Goal: Information Seeking & Learning: Learn about a topic

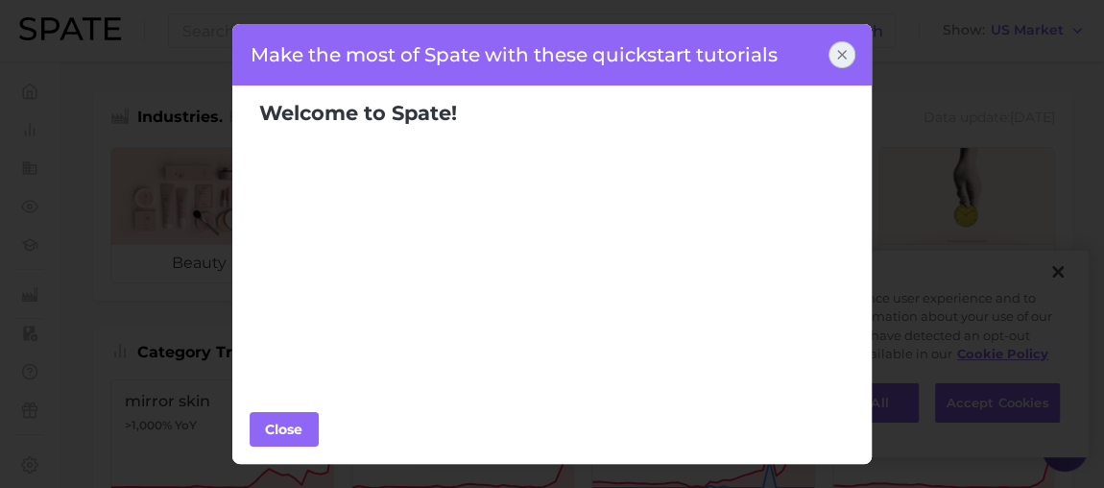
click at [840, 54] on icon at bounding box center [842, 55] width 8 height 8
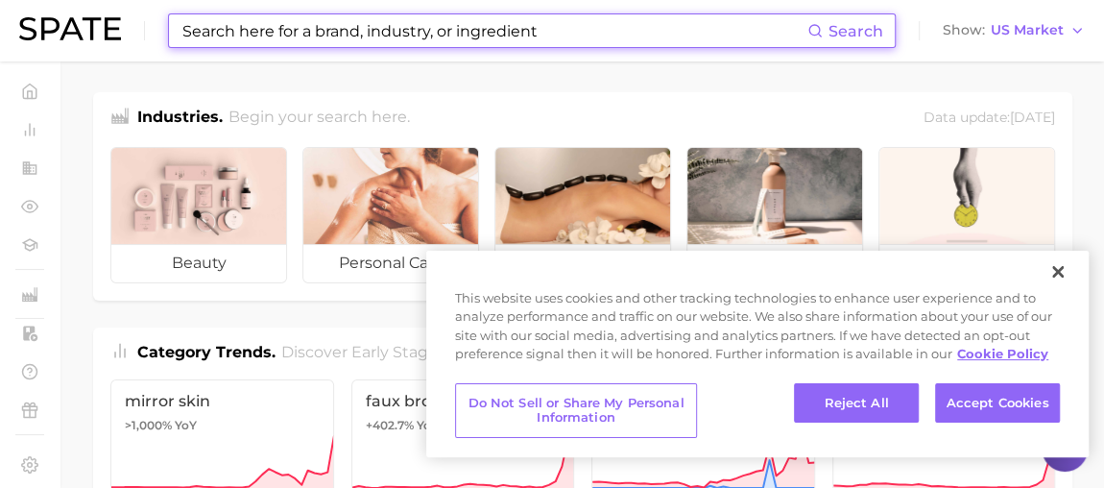
click at [194, 32] on input at bounding box center [493, 30] width 627 height 33
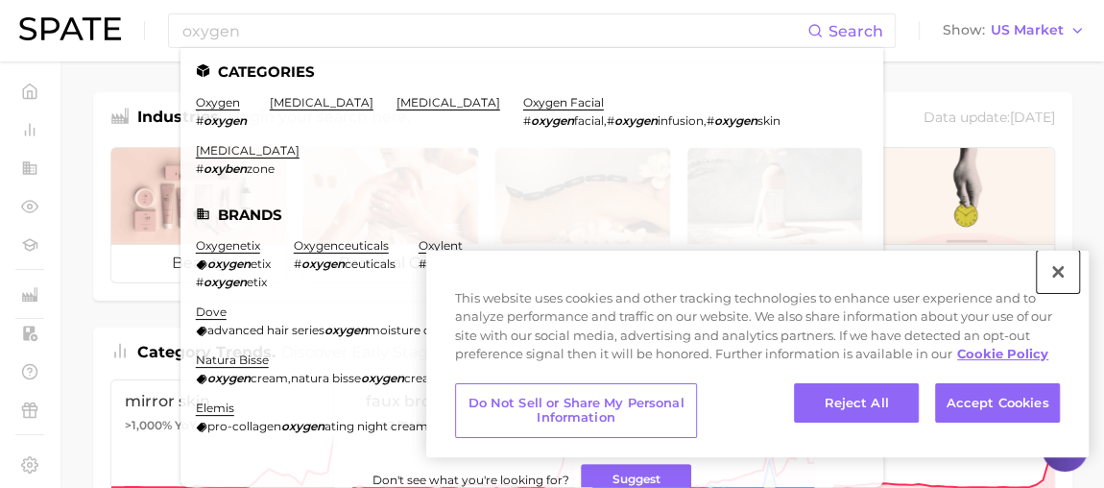
click at [1058, 271] on button "Close" at bounding box center [1058, 272] width 42 height 42
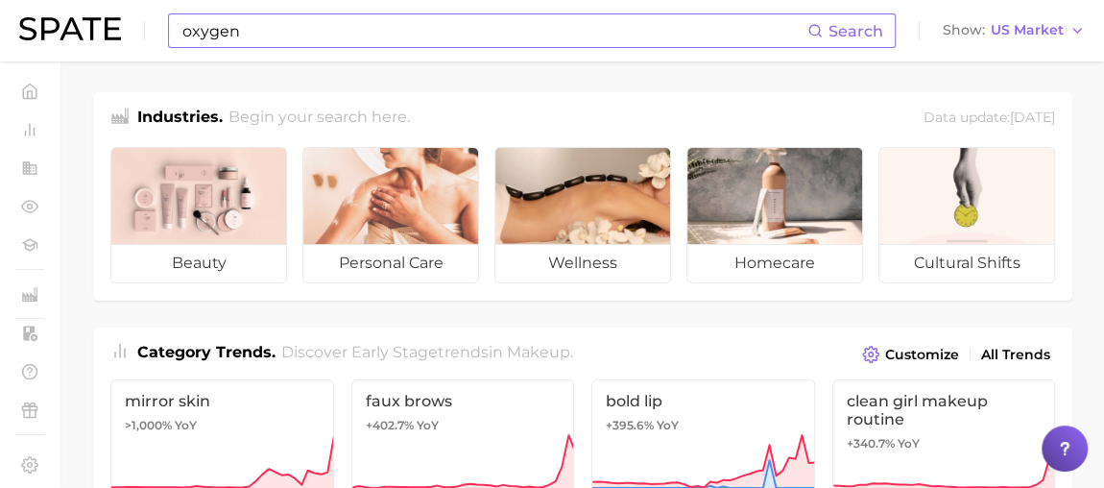
click at [291, 40] on input "oxygen" at bounding box center [493, 30] width 627 height 33
click at [359, 40] on input "oxygen" at bounding box center [493, 30] width 627 height 33
click at [209, 36] on input "oxygen" at bounding box center [493, 30] width 627 height 33
type input "oxygen"
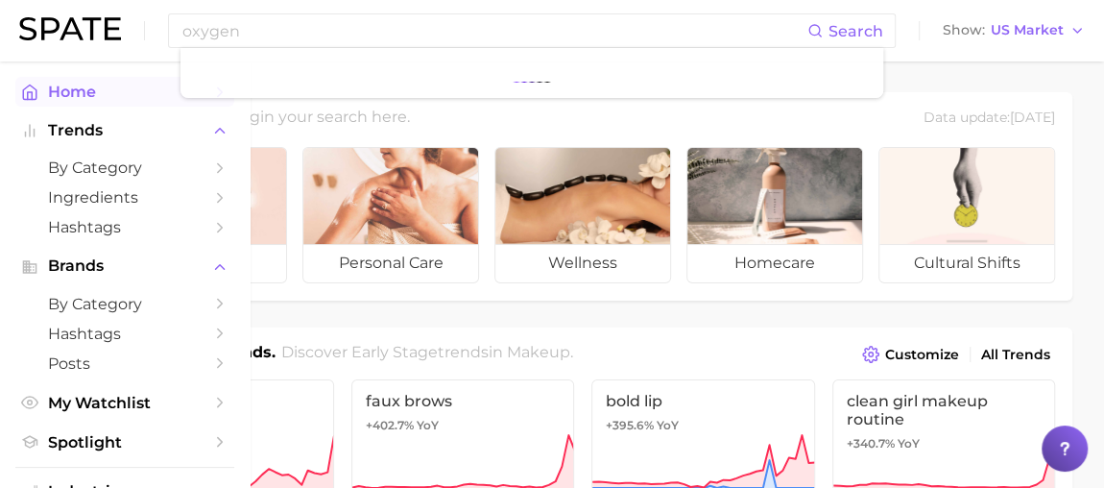
click at [29, 85] on icon "Sidebar" at bounding box center [29, 92] width 17 height 17
click at [211, 167] on icon "Sidebar" at bounding box center [219, 167] width 17 height 17
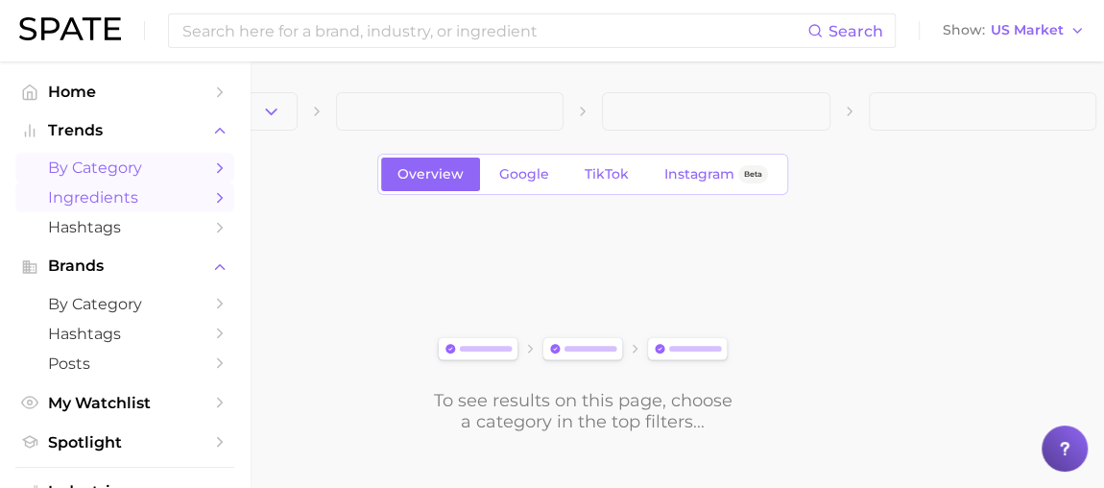
click at [69, 191] on span "Ingredients" at bounding box center [125, 197] width 154 height 18
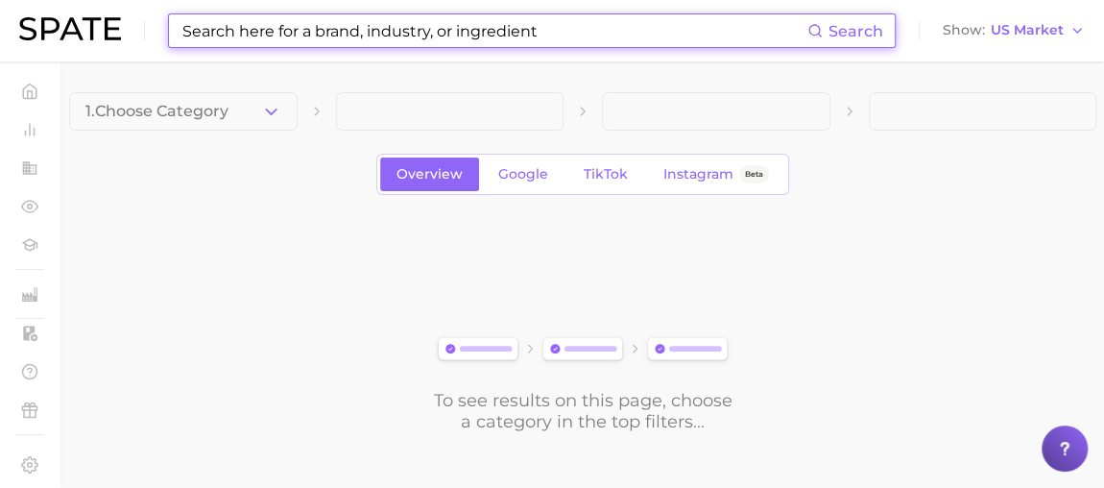
click at [329, 29] on input at bounding box center [493, 30] width 627 height 33
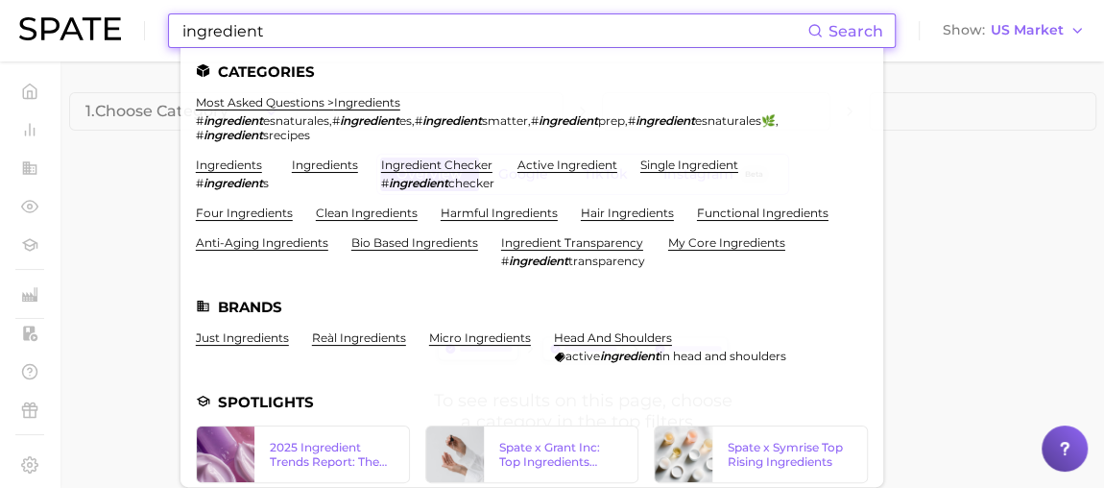
click at [236, 30] on input "ingredient" at bounding box center [493, 30] width 627 height 33
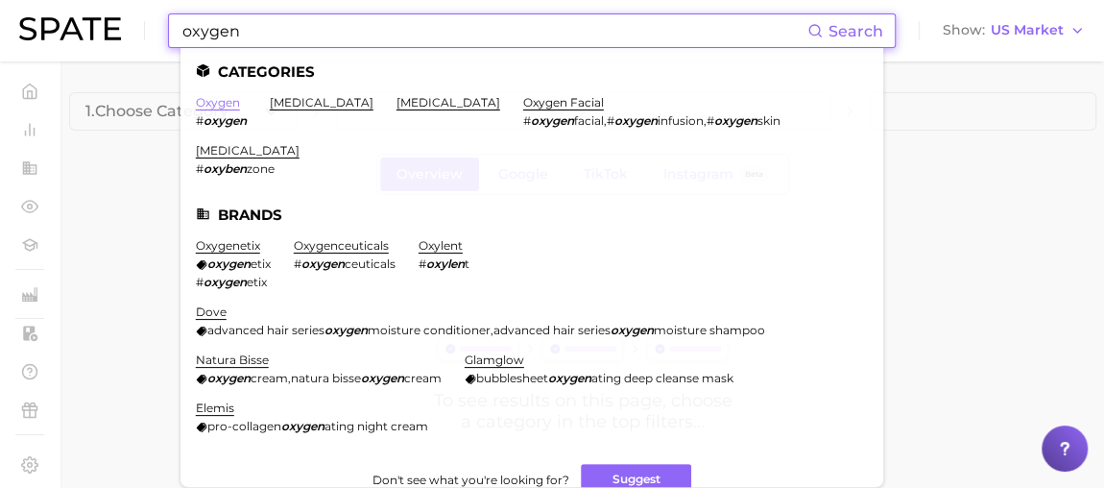
type input "oxygen"
click at [207, 102] on link "oxygen" at bounding box center [218, 102] width 44 height 14
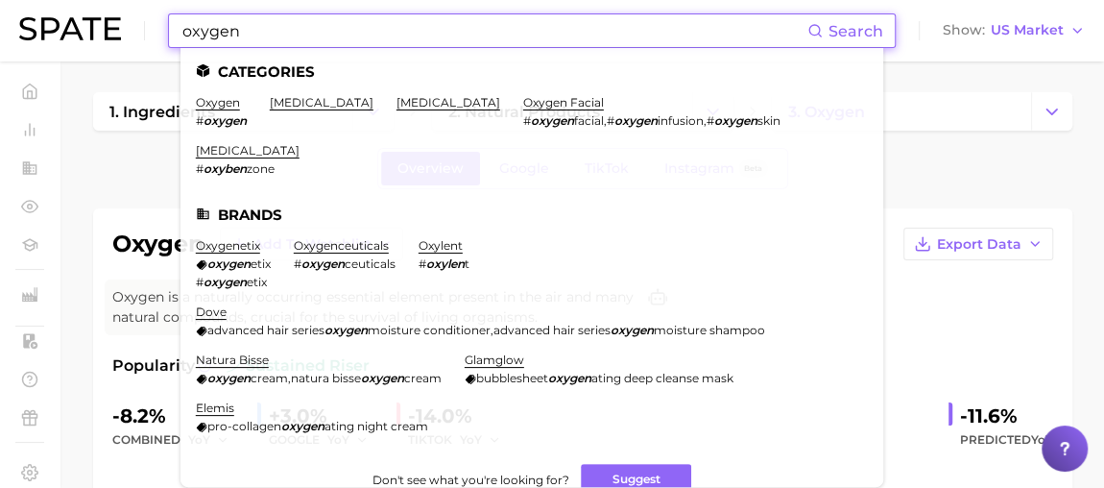
click at [226, 27] on input "oxygen" at bounding box center [493, 30] width 627 height 33
click at [585, 101] on link "oxygen facial" at bounding box center [563, 102] width 81 height 14
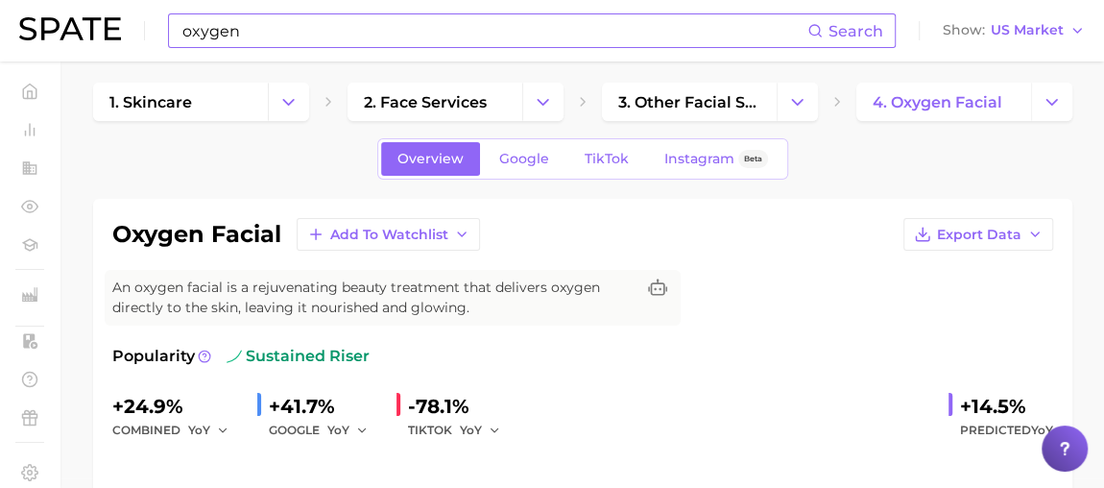
scroll to position [10, 0]
click at [541, 161] on span "Google" at bounding box center [524, 159] width 50 height 16
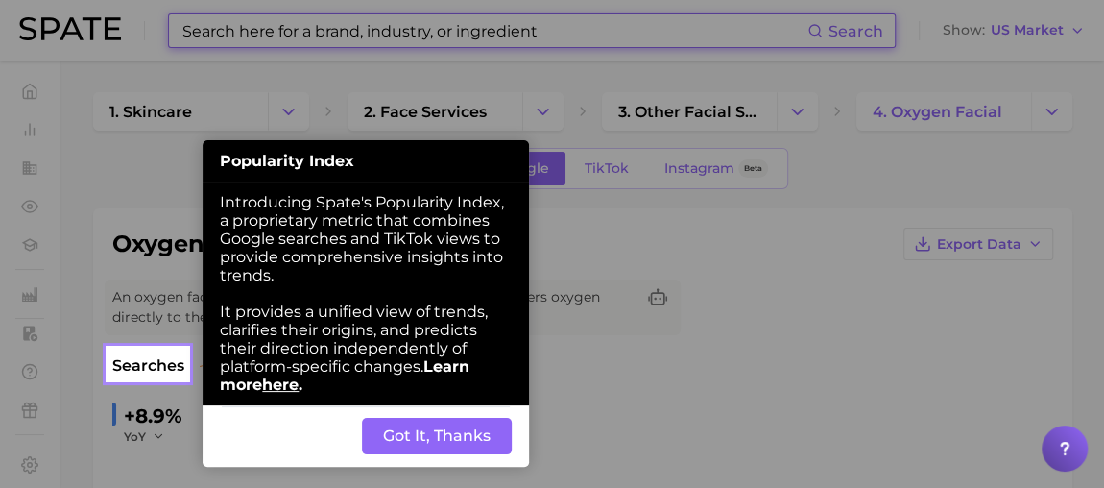
click at [423, 444] on button "Got It, Thanks" at bounding box center [437, 436] width 150 height 36
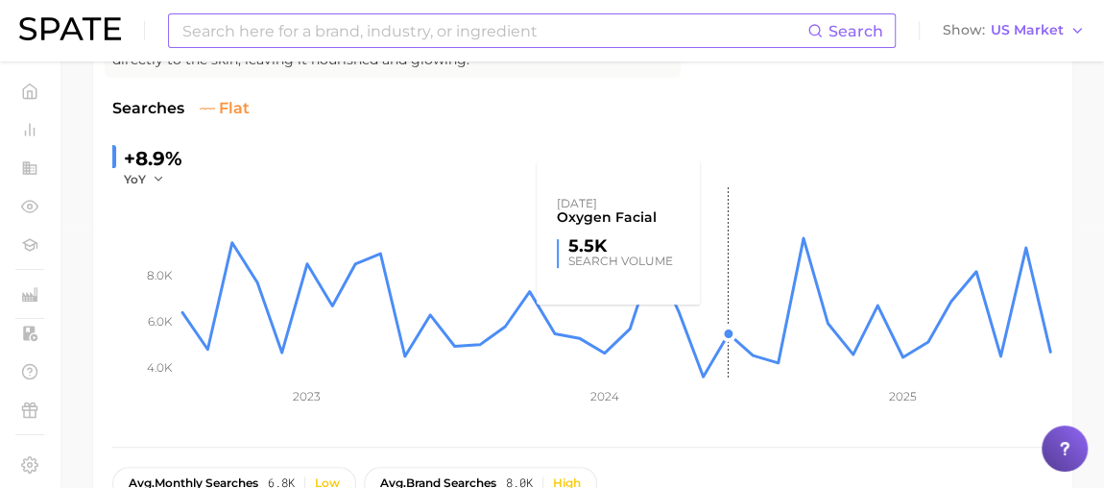
scroll to position [102, 0]
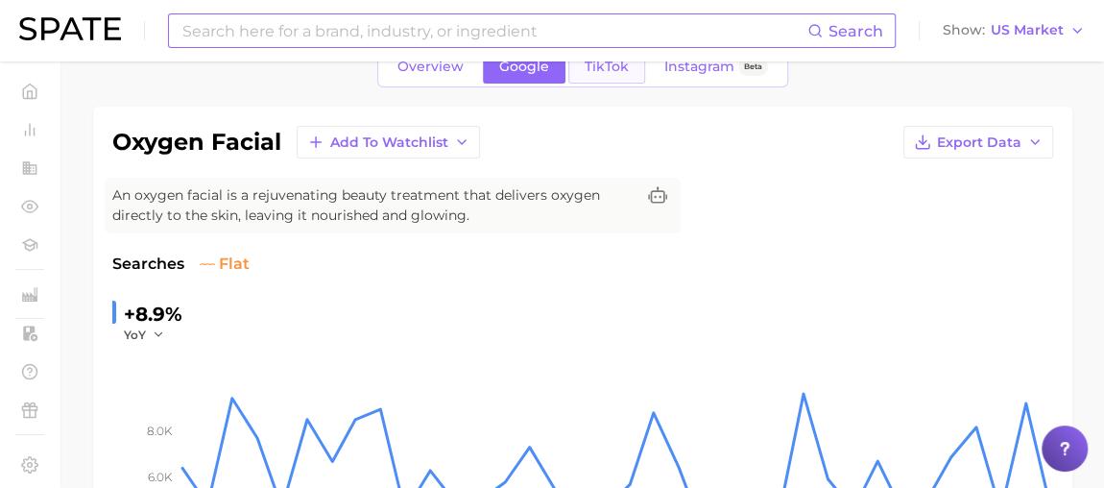
click at [605, 68] on span "TikTok" at bounding box center [607, 67] width 44 height 16
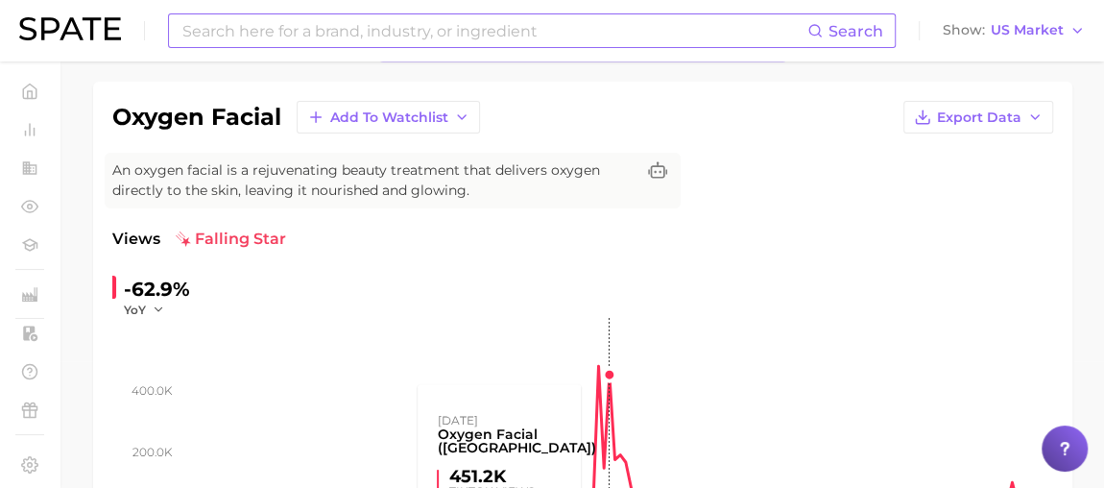
scroll to position [85, 0]
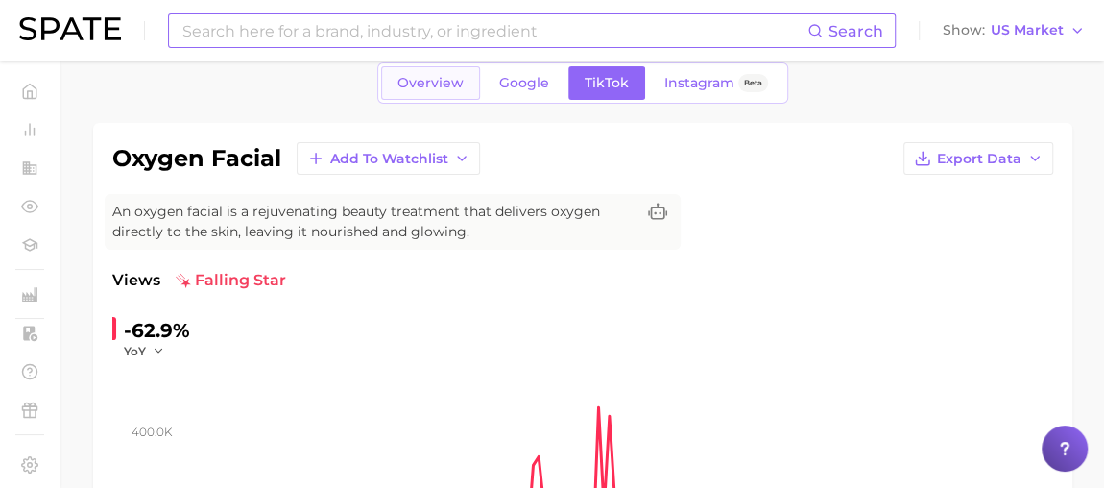
click at [421, 82] on span "Overview" at bounding box center [430, 83] width 66 height 16
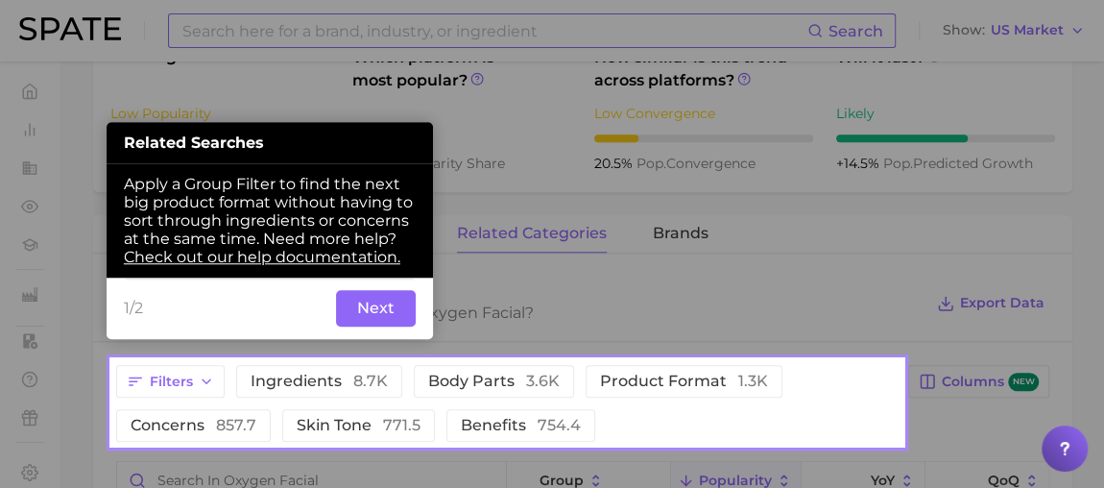
scroll to position [738, 0]
click at [369, 316] on button "Next" at bounding box center [376, 308] width 80 height 36
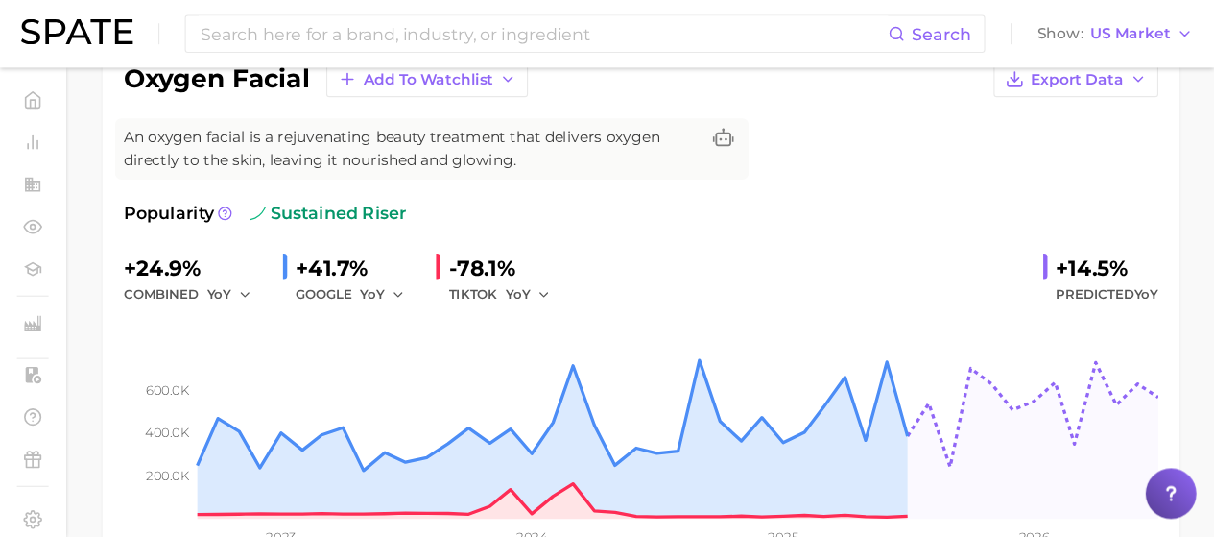
scroll to position [173, 0]
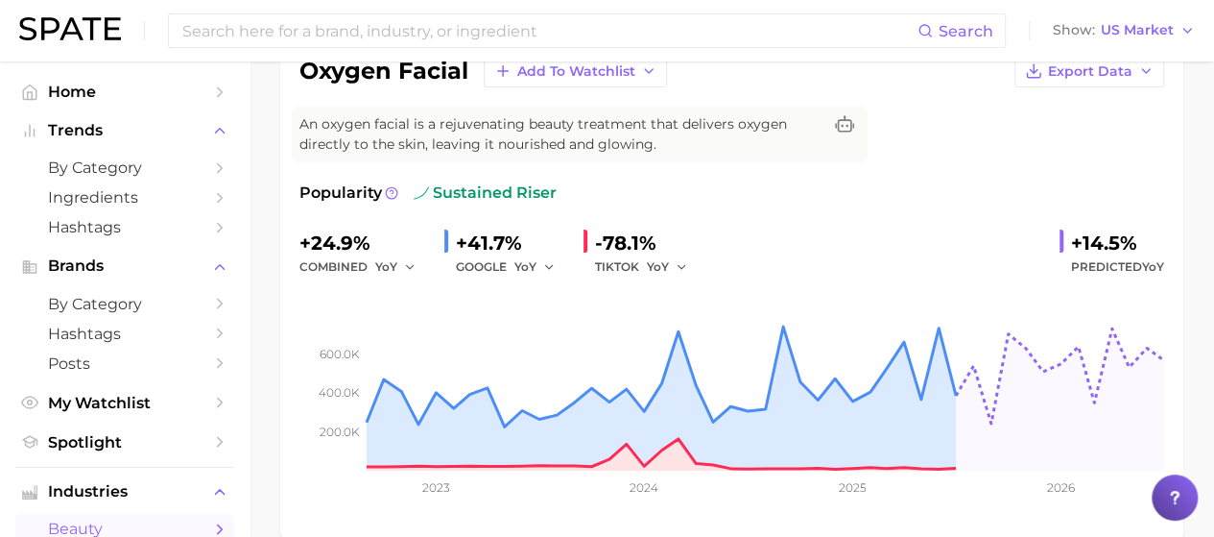
drag, startPoint x: 997, startPoint y: 5, endPoint x: 841, endPoint y: 220, distance: 265.4
click at [841, 220] on div "Popularity sustained riser +24.9% combined YoY +41.7% GOOGLE YoY -78.1% TIKTOK …" at bounding box center [732, 349] width 865 height 337
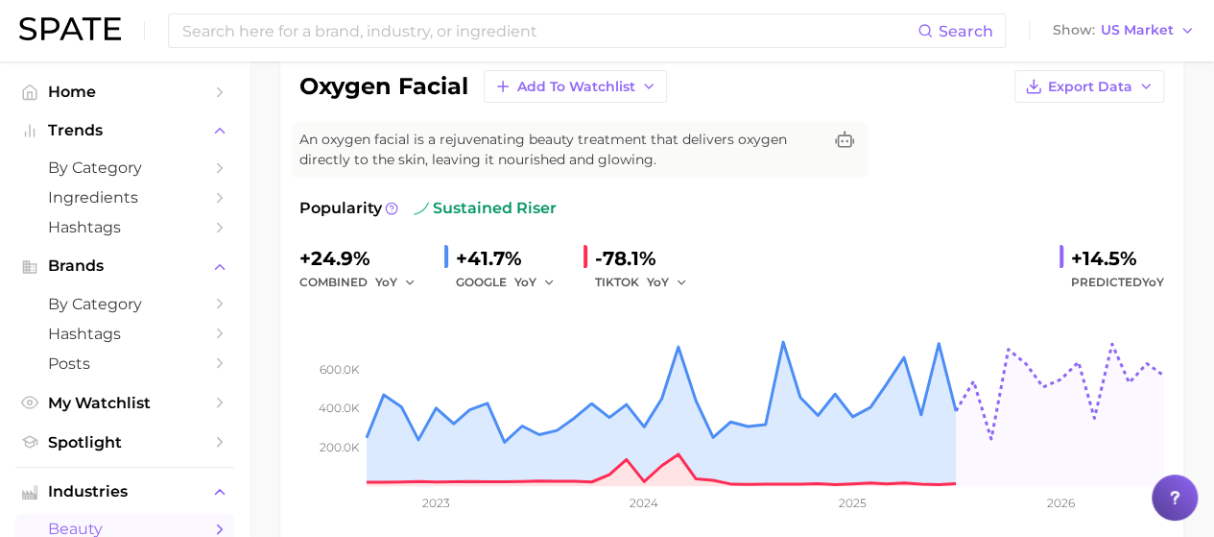
scroll to position [154, 0]
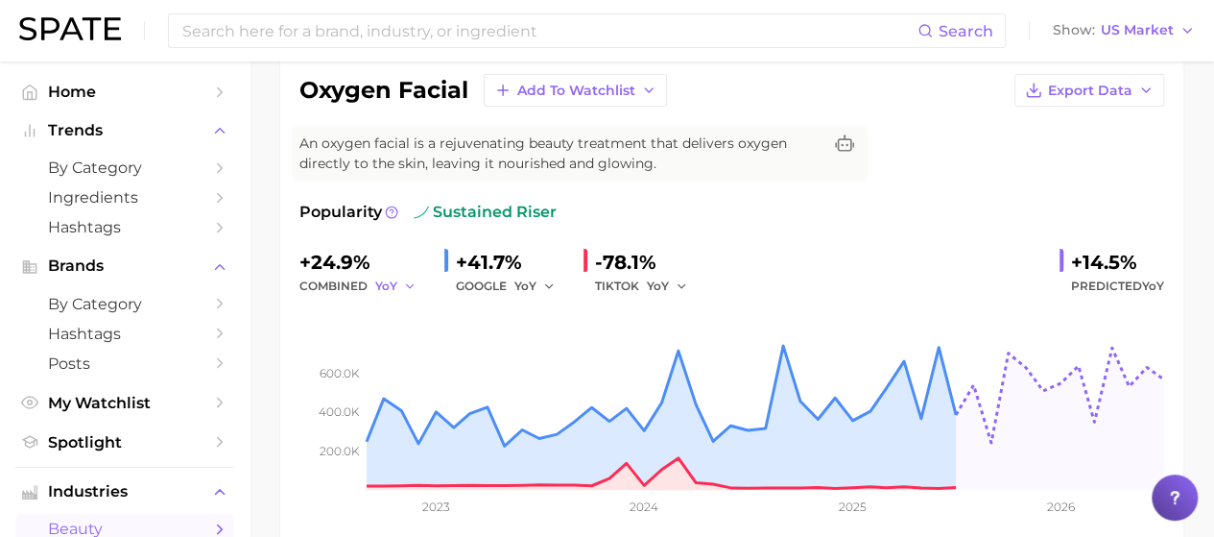
click at [403, 285] on icon "button" at bounding box center [409, 285] width 13 height 13
click at [531, 287] on span "YoY" at bounding box center [526, 285] width 22 height 16
click at [824, 234] on div "Popularity sustained riser +24.9% combined YoY +41.7% GOOGLE YoY YoY QoQ MoM -7…" at bounding box center [732, 369] width 865 height 337
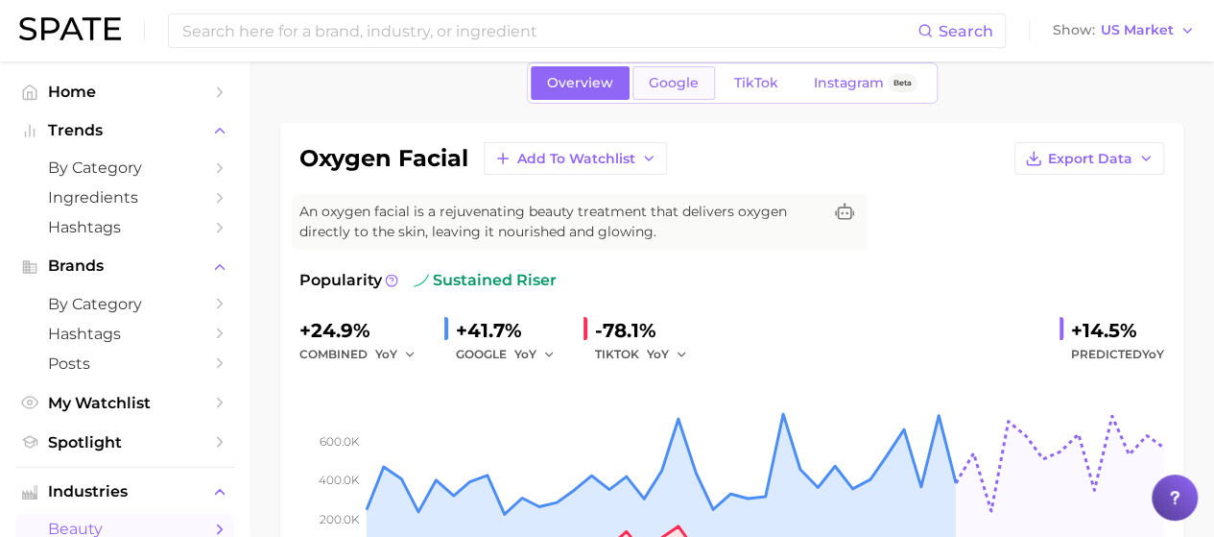
click at [668, 78] on span "Google" at bounding box center [674, 83] width 50 height 16
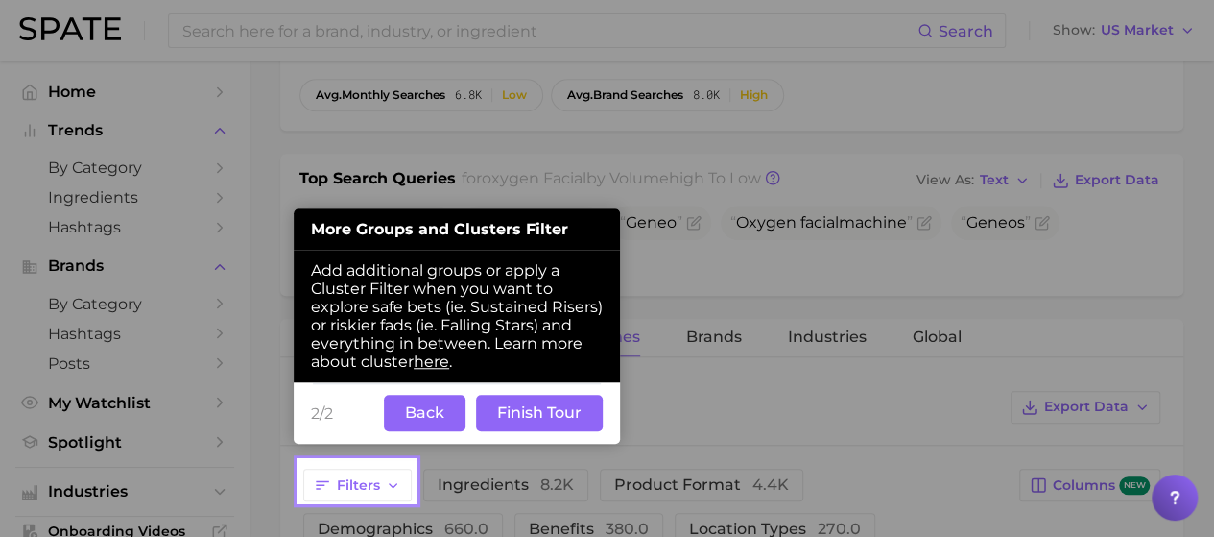
scroll to position [654, 0]
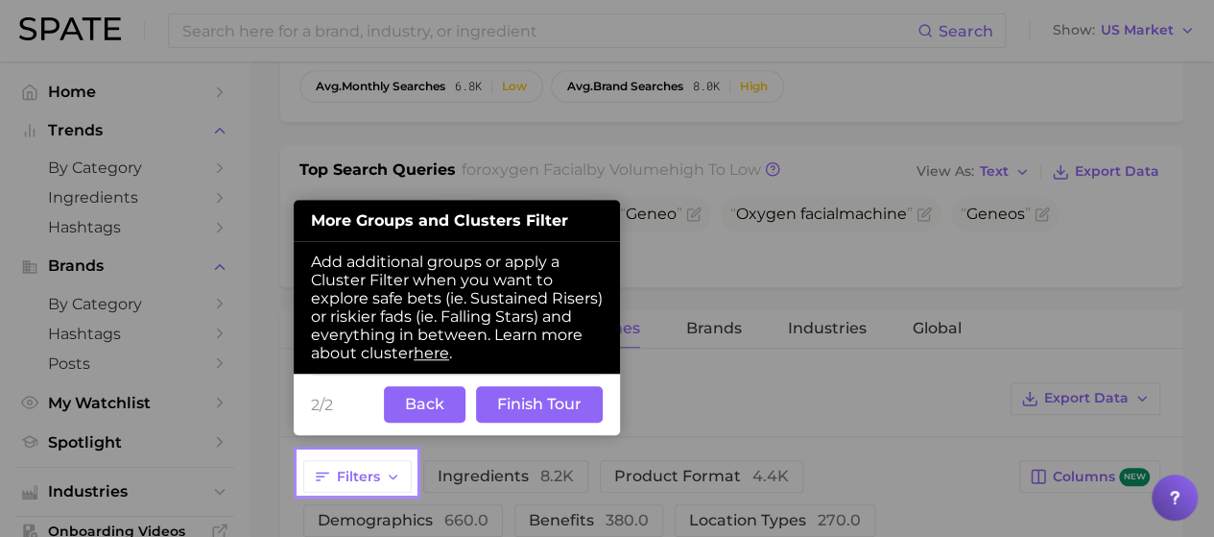
click at [521, 401] on button "Finish Tour" at bounding box center [539, 404] width 127 height 36
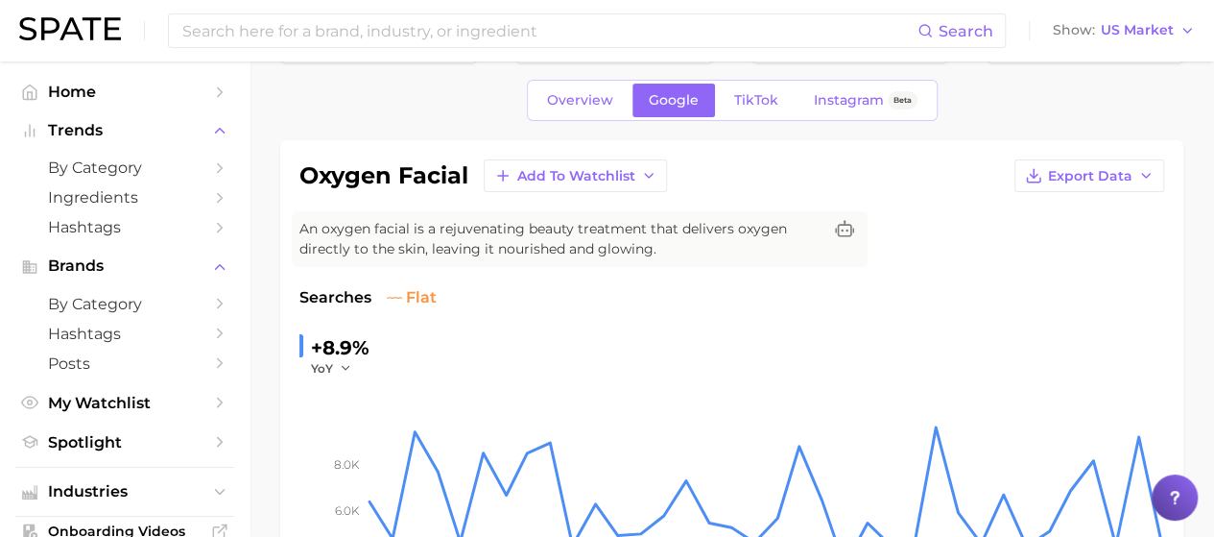
scroll to position [54, 0]
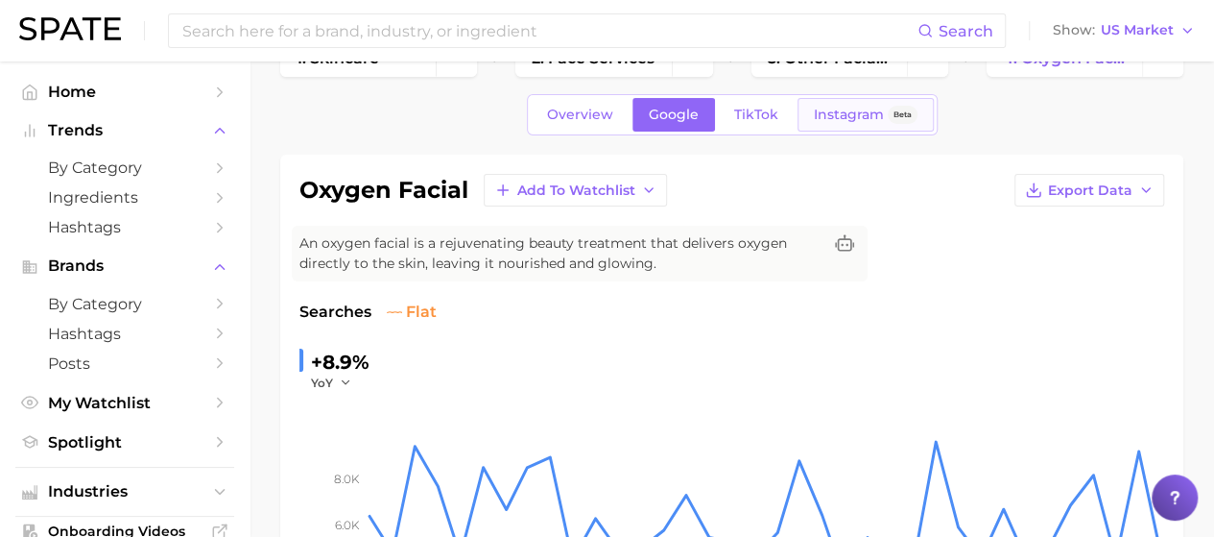
click at [844, 109] on span "Instagram" at bounding box center [849, 115] width 70 height 16
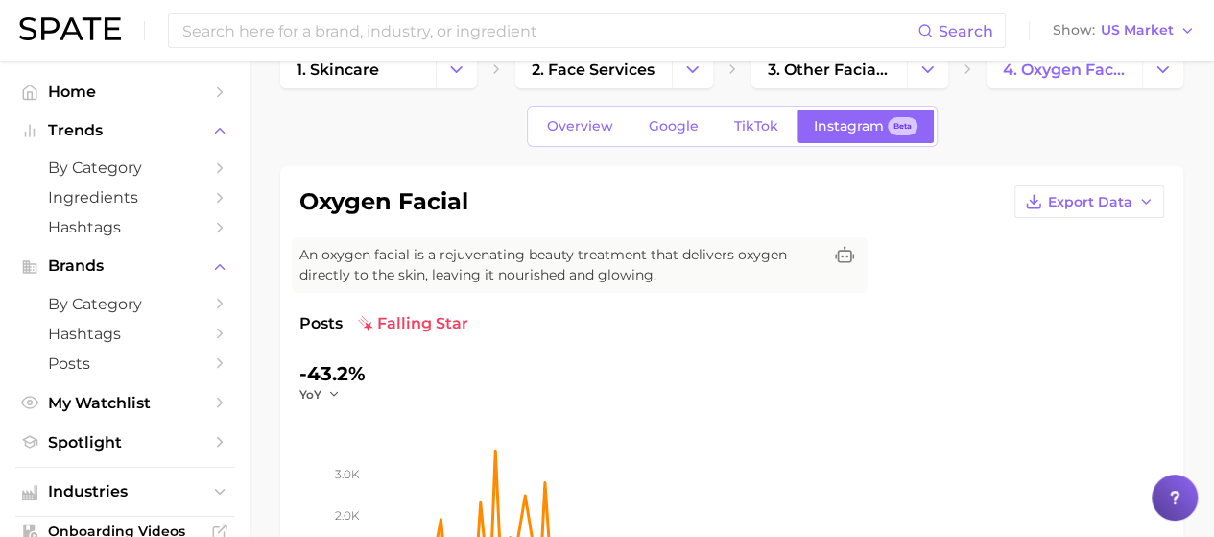
scroll to position [43, 0]
click at [740, 120] on span "TikTok" at bounding box center [756, 125] width 44 height 16
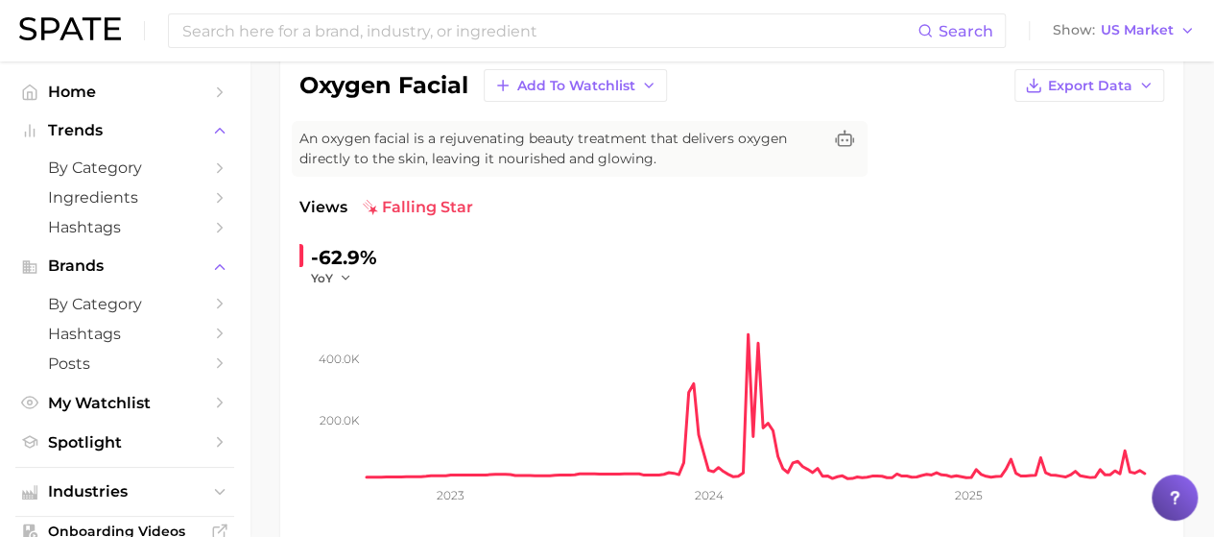
scroll to position [159, 0]
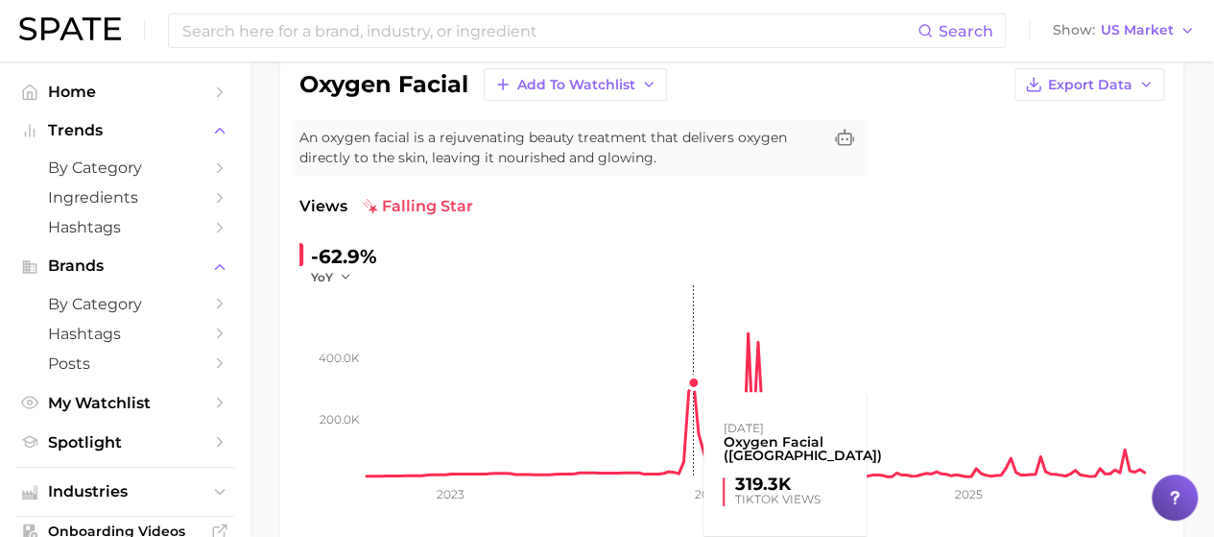
click at [693, 376] on rect at bounding box center [766, 381] width 798 height 192
click at [693, 385] on rect at bounding box center [766, 381] width 798 height 192
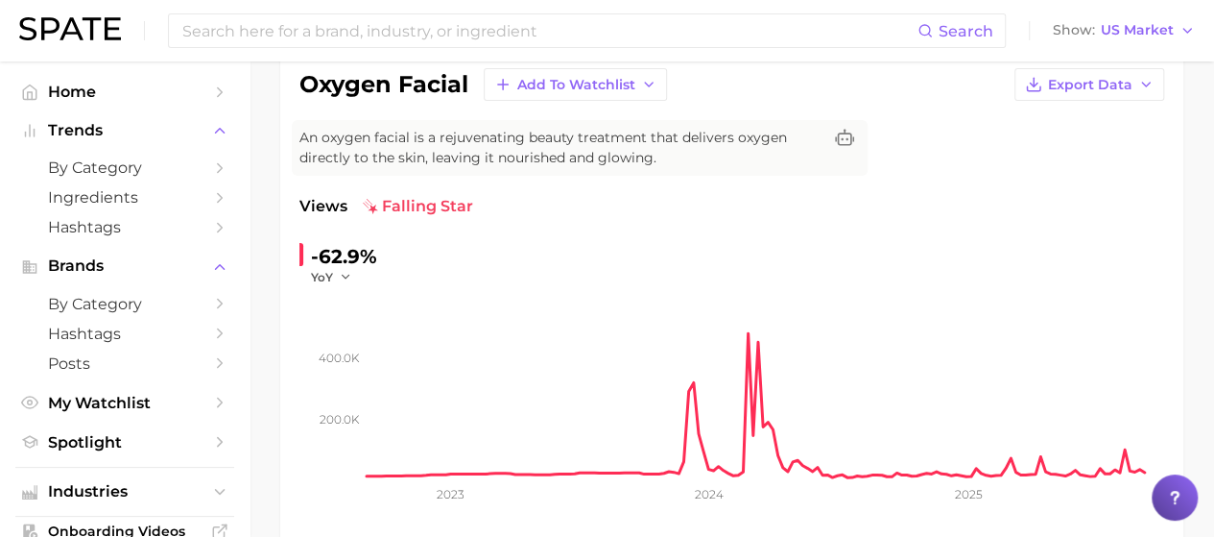
click at [889, 217] on div "Views falling star -62.9% YoY 200.0k 400.0k 2023 2024 2025" at bounding box center [732, 360] width 865 height 330
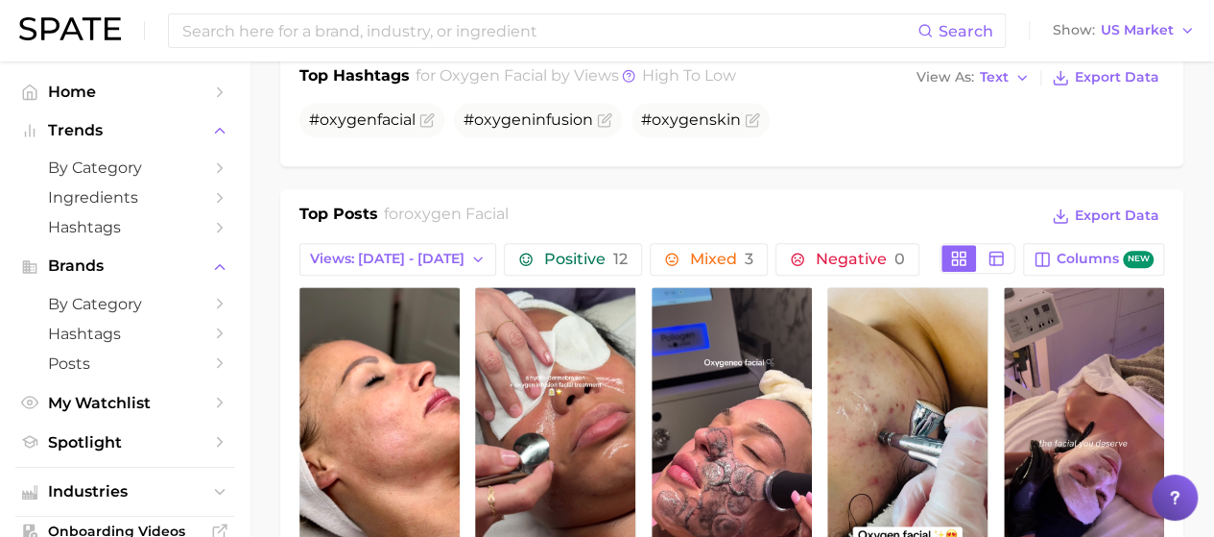
scroll to position [784, 0]
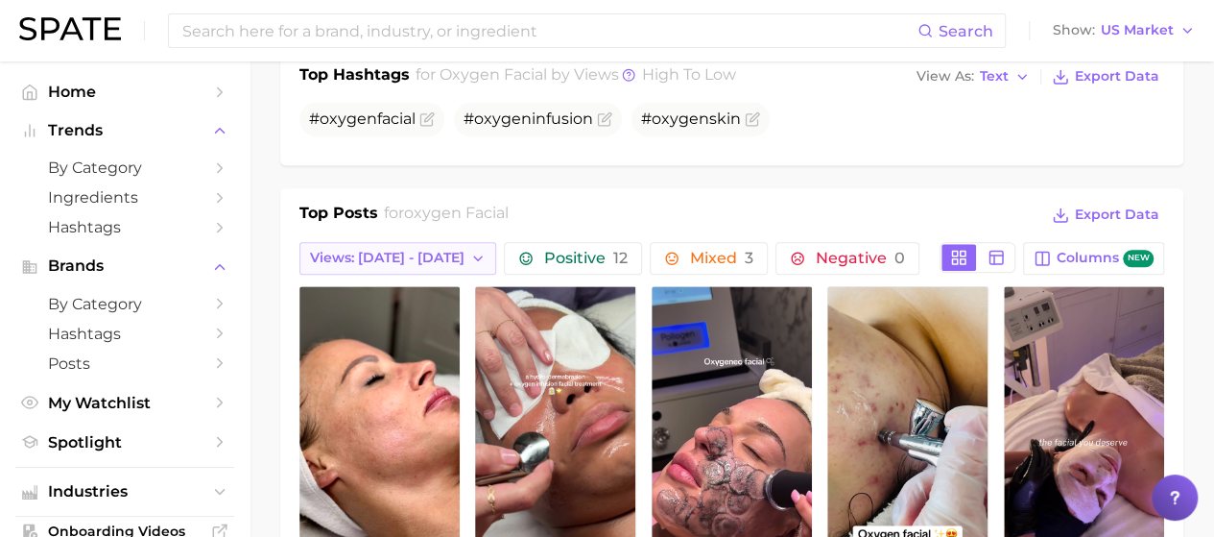
click at [403, 253] on span "Views: [DATE] - [DATE]" at bounding box center [387, 258] width 155 height 16
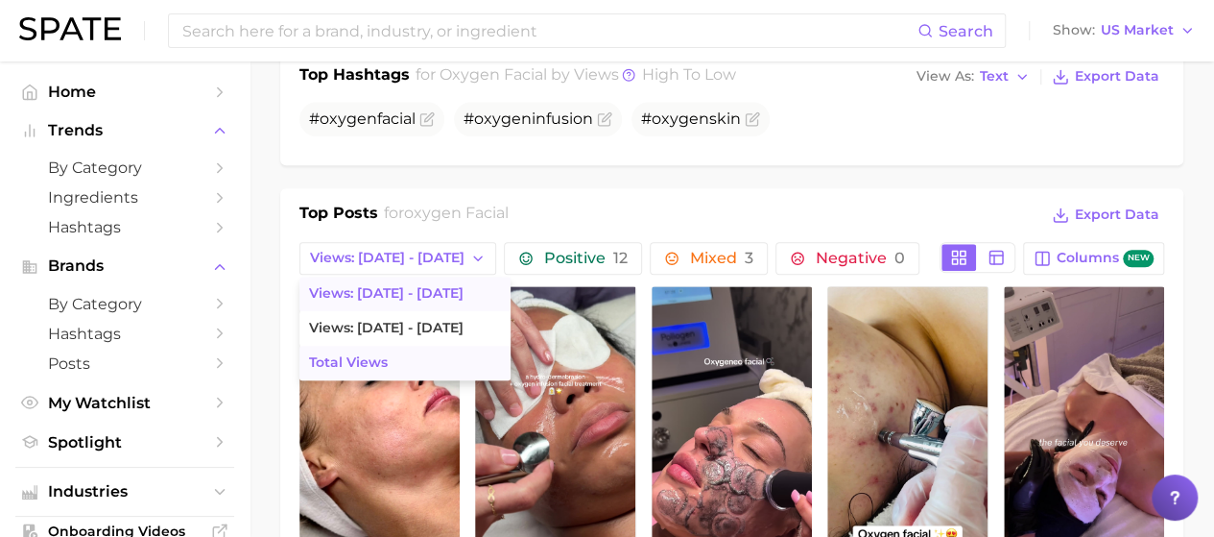
click at [364, 354] on span "Total Views" at bounding box center [348, 362] width 79 height 16
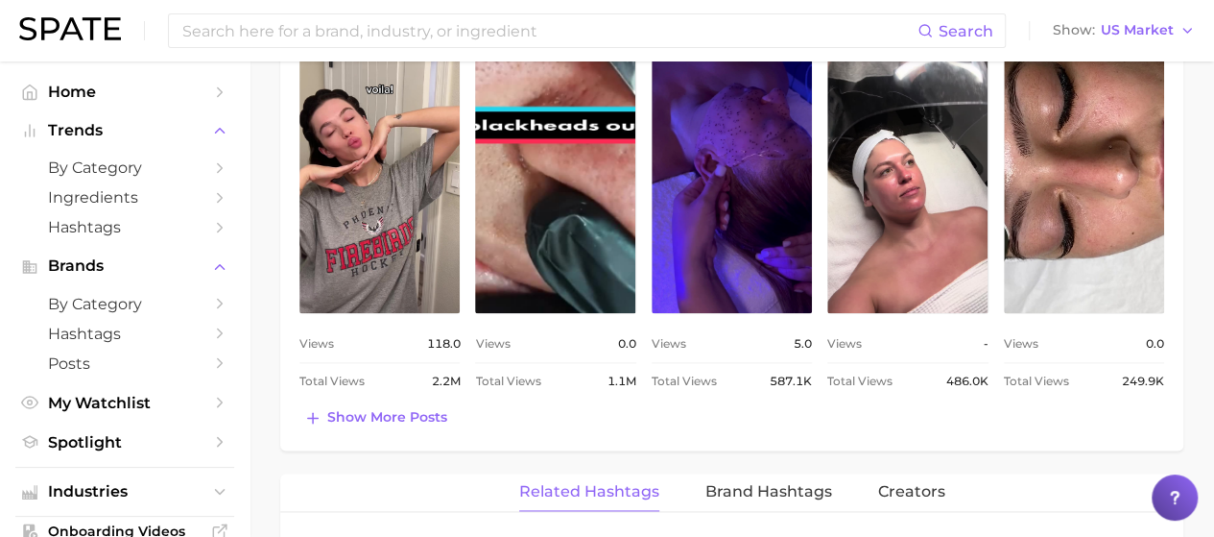
scroll to position [1069, 0]
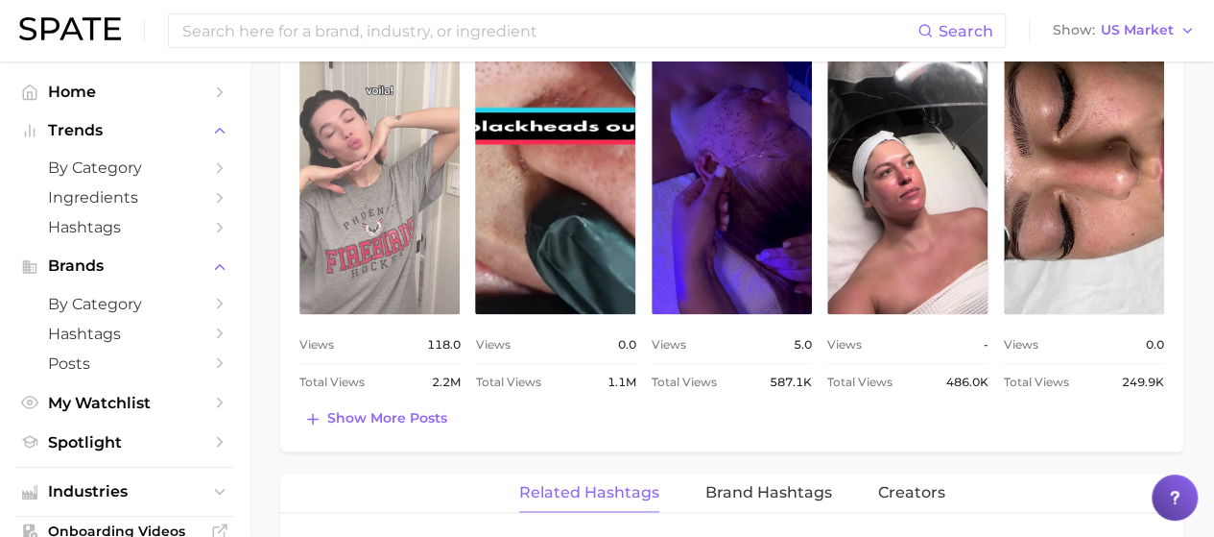
click at [357, 193] on link "view post on TikTok" at bounding box center [380, 158] width 160 height 312
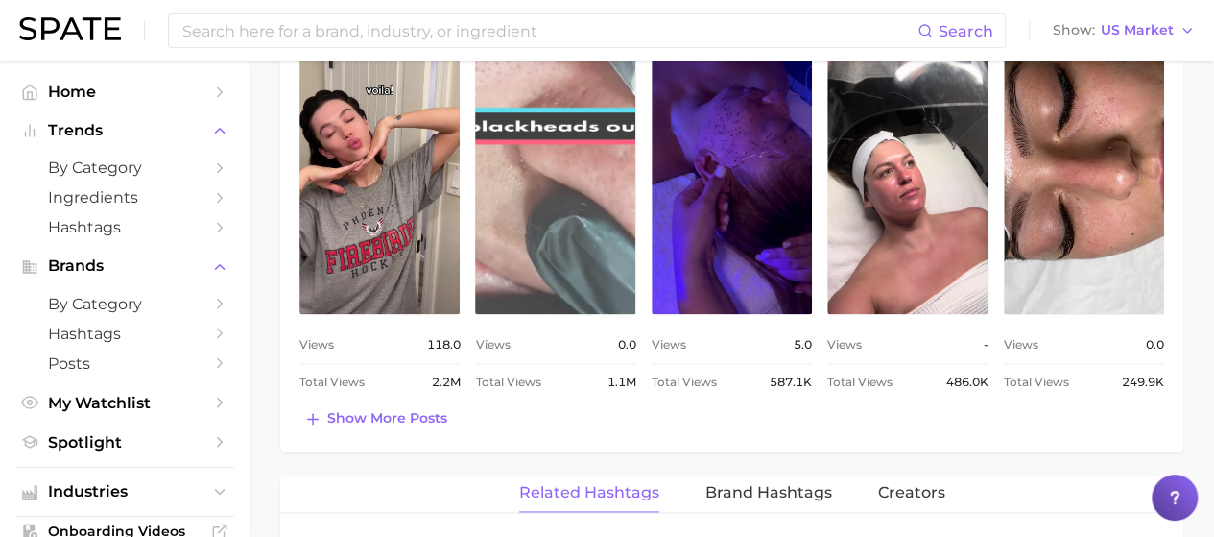
click at [584, 158] on link "view post on TikTok" at bounding box center [555, 158] width 160 height 312
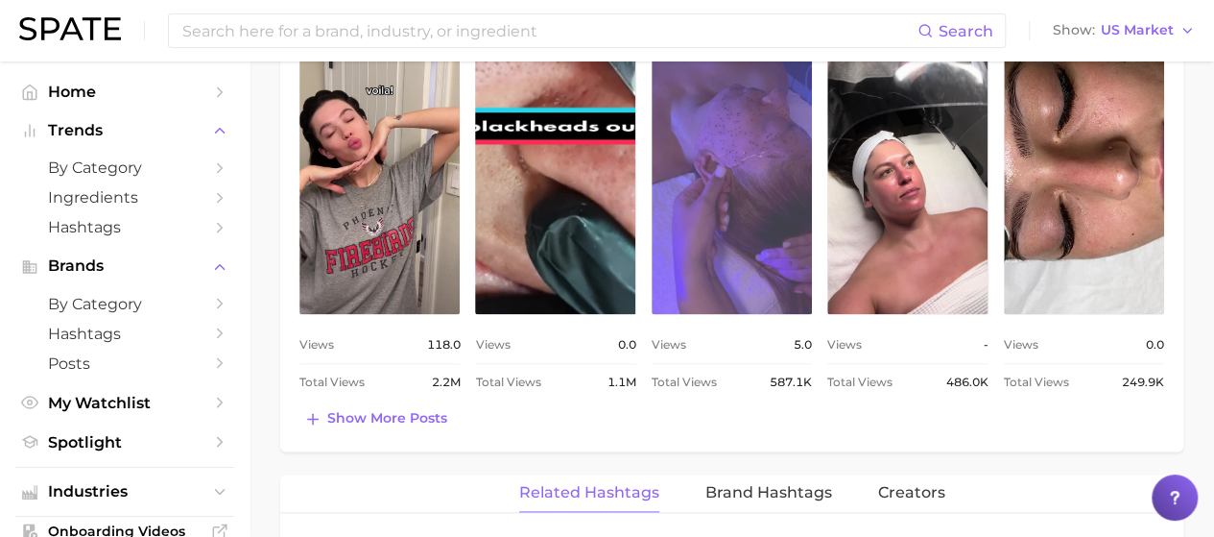
click at [703, 215] on link "view post on TikTok" at bounding box center [732, 158] width 160 height 312
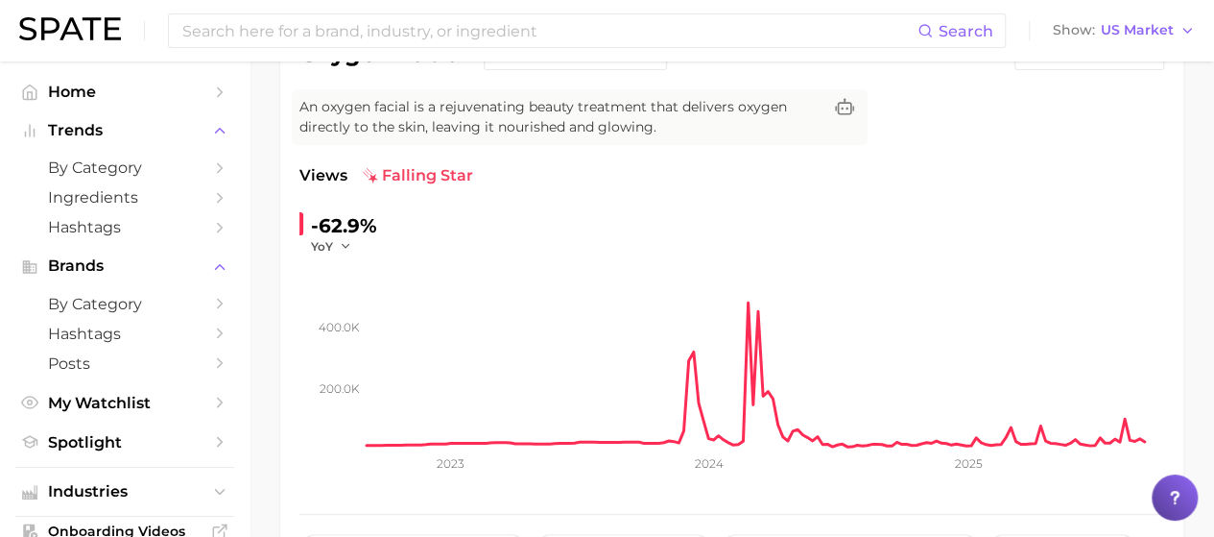
scroll to position [192, 0]
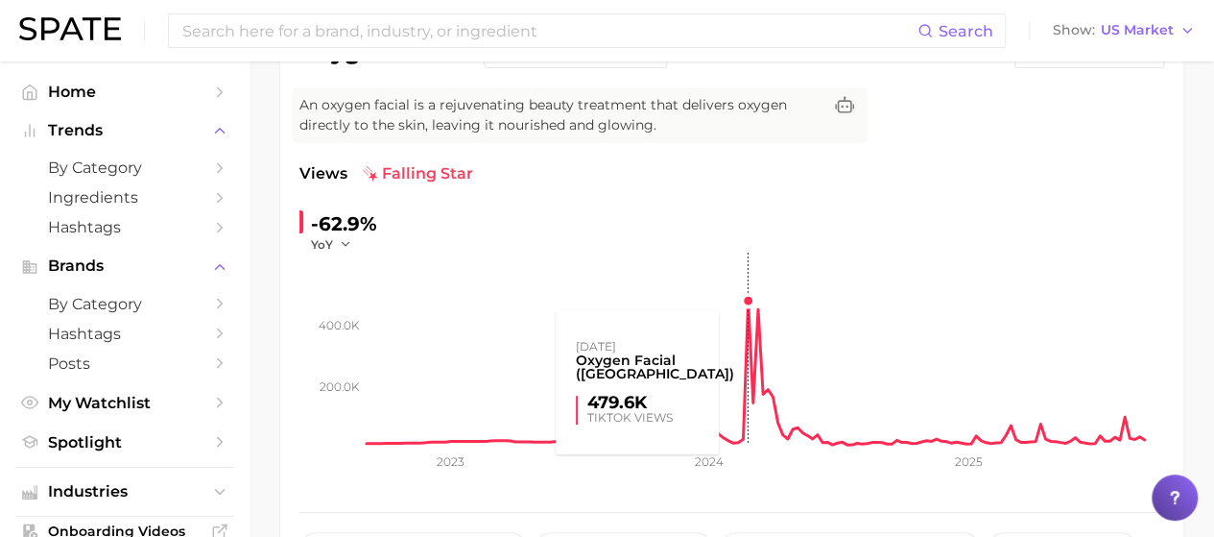
click at [747, 302] on rect at bounding box center [766, 349] width 798 height 192
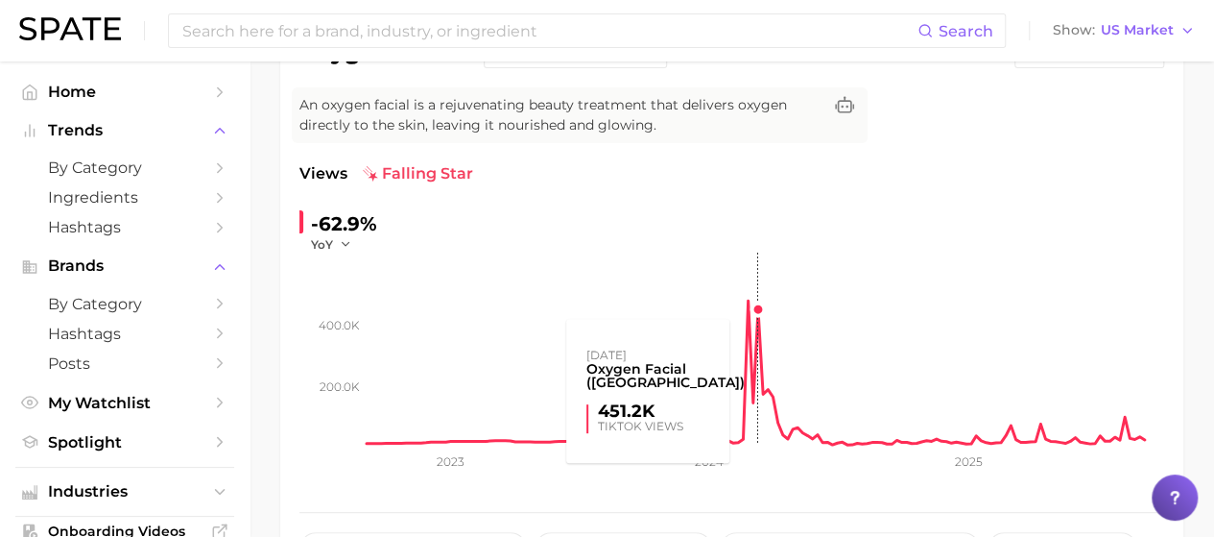
click at [751, 337] on rect at bounding box center [766, 349] width 798 height 192
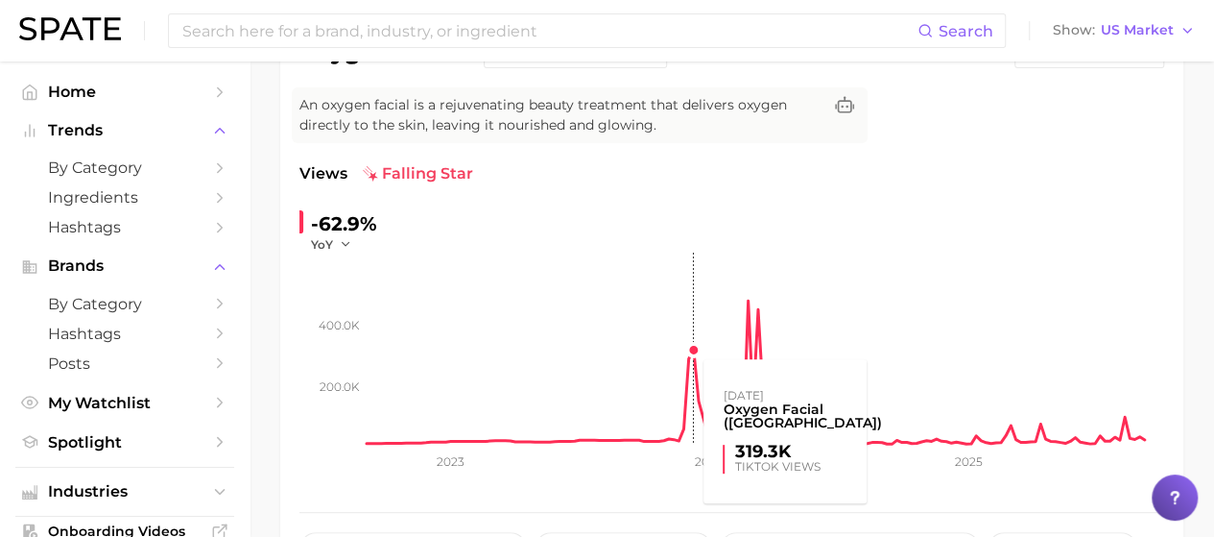
click at [690, 344] on rect at bounding box center [766, 349] width 798 height 192
